Goal: Information Seeking & Learning: Learn about a topic

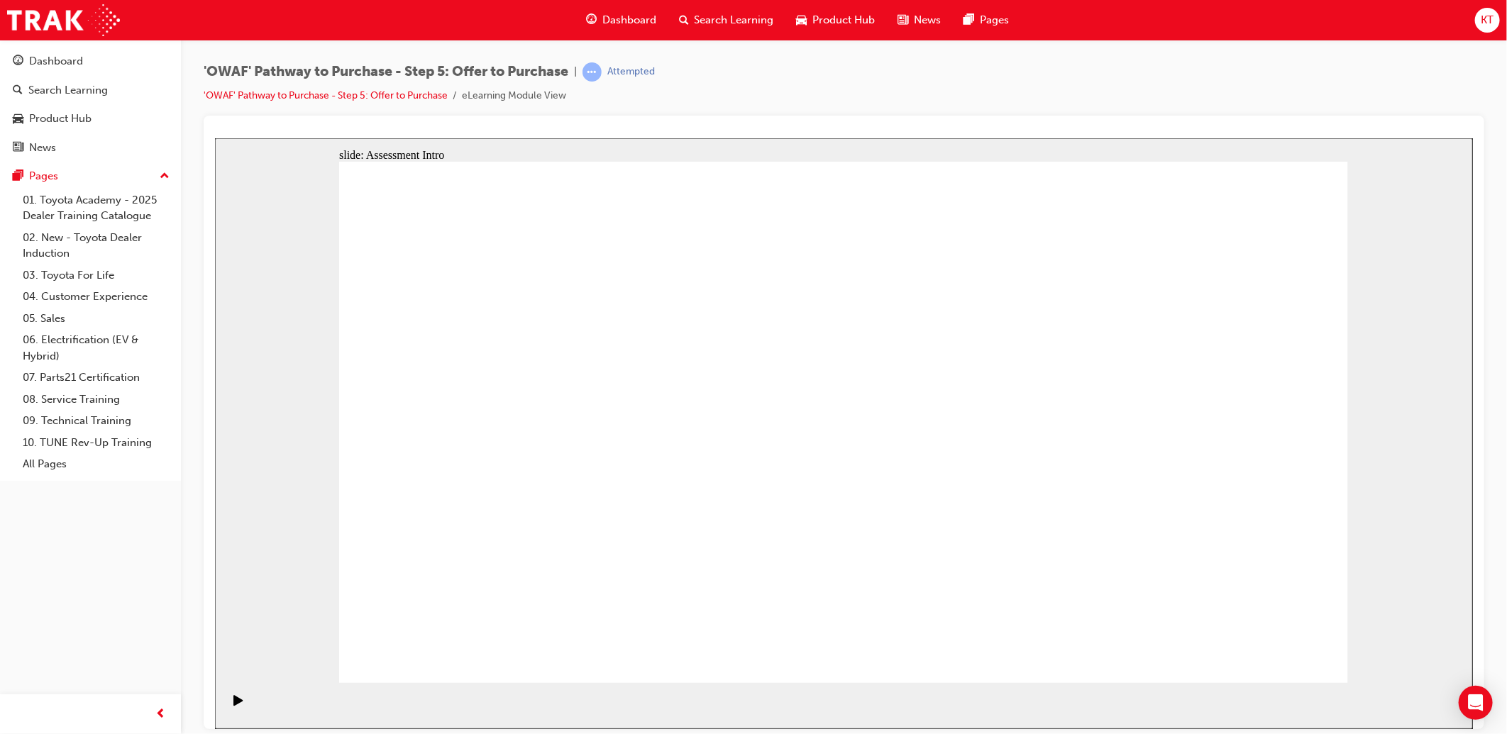
click at [233, 705] on icon "Play (Ctrl+Alt+P)" at bounding box center [237, 699] width 9 height 11
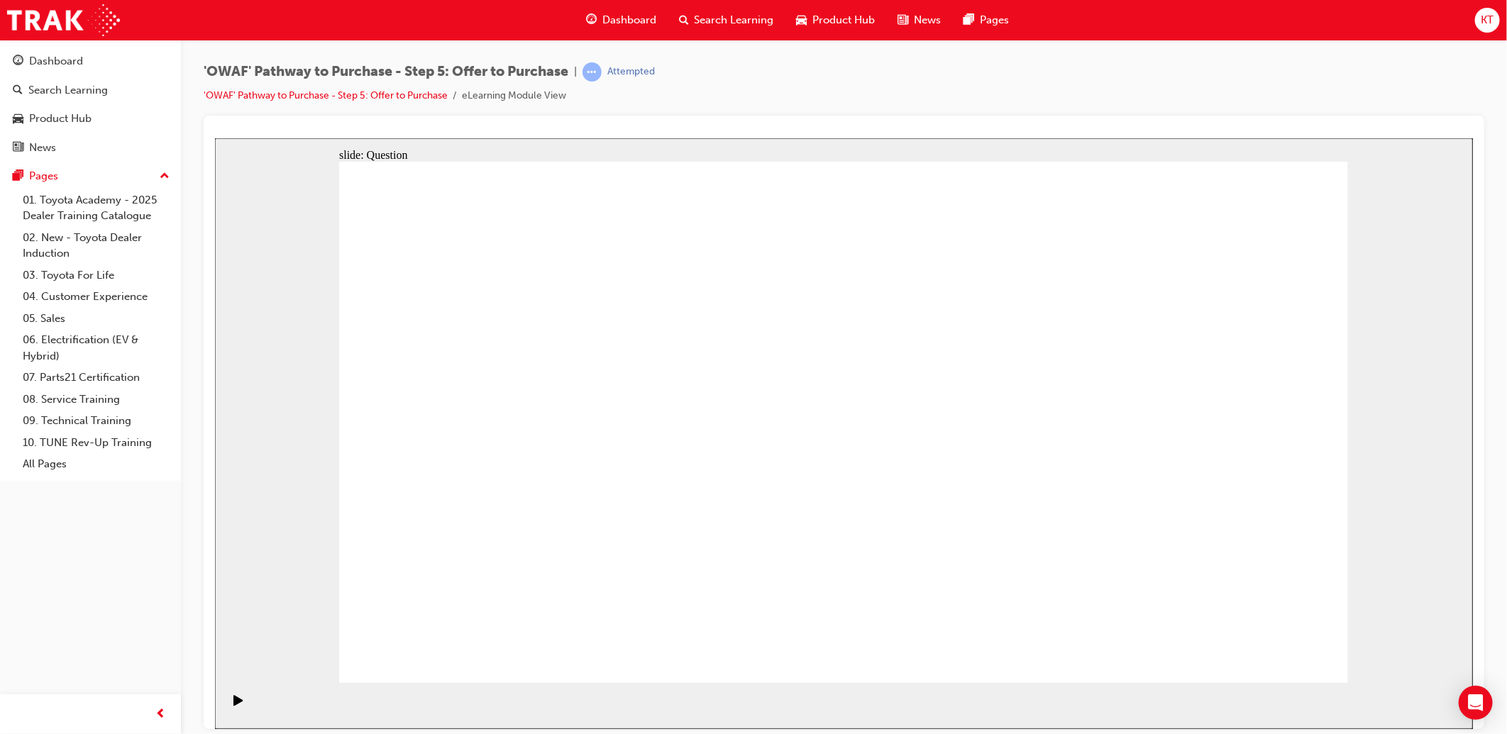
radio input "false"
radio input "true"
drag, startPoint x: 1248, startPoint y: 395, endPoint x: 565, endPoint y: 528, distance: 696.7
